Goal: Task Accomplishment & Management: Manage account settings

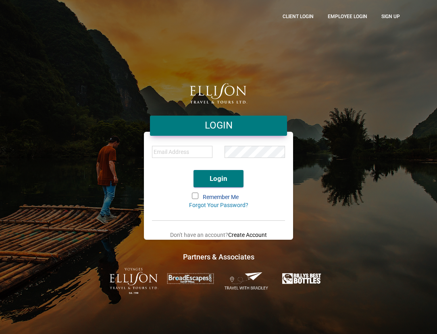
type input "[EMAIL_ADDRESS][DOMAIN_NAME]"
click at [225, 179] on button "Login" at bounding box center [218, 178] width 50 height 17
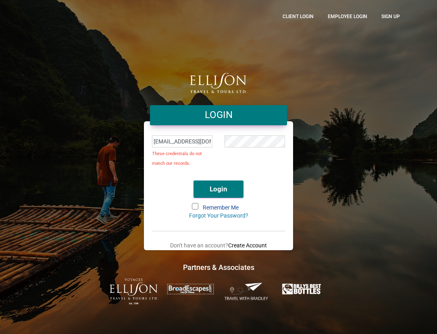
click at [208, 141] on input "[EMAIL_ADDRESS][DOMAIN_NAME]" at bounding box center [182, 141] width 60 height 12
click at [336, 153] on div "LOGIN deec@ellisontravel.com These credentials do not match our records. Login …" at bounding box center [218, 166] width 387 height 275
click at [343, 17] on link "Employee Login" at bounding box center [348, 16] width 52 height 21
